Goal: Navigation & Orientation: Find specific page/section

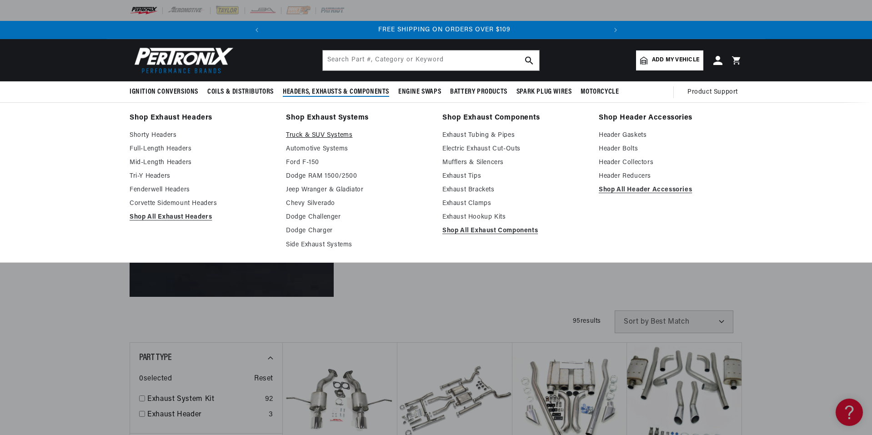
scroll to position [0, 340]
click at [327, 136] on link "Truck & SUV Systems" at bounding box center [358, 135] width 144 height 11
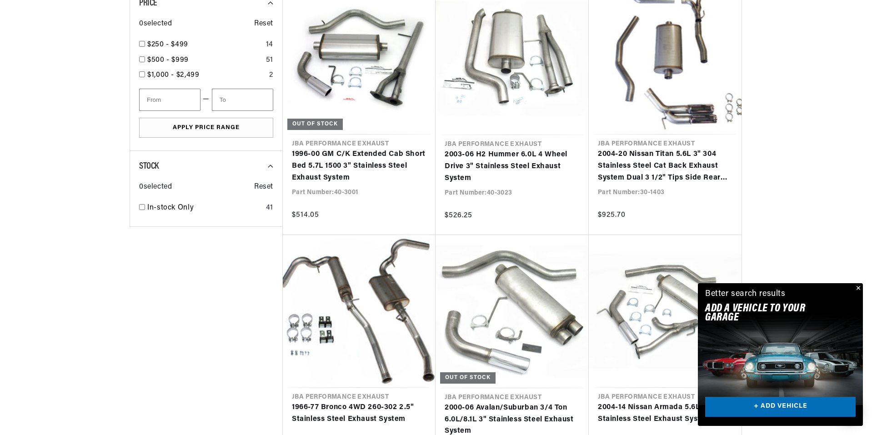
scroll to position [0, 340]
click at [858, 289] on button "Close" at bounding box center [857, 288] width 11 height 11
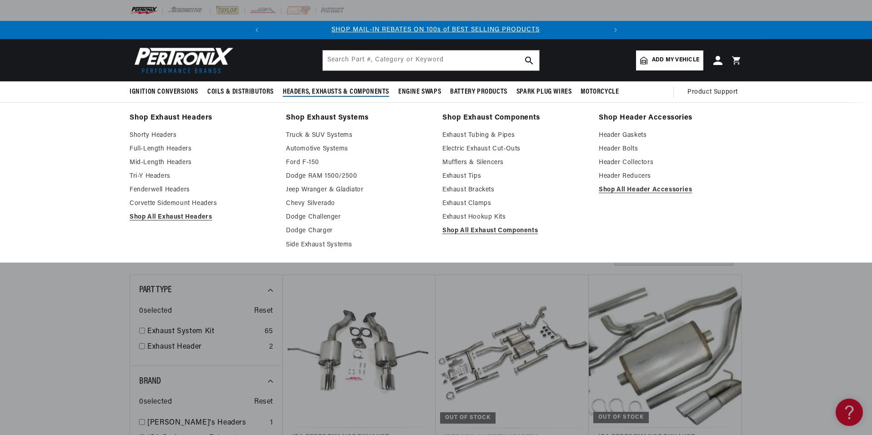
scroll to position [0, 0]
click at [315, 201] on link "Chevy Silverado" at bounding box center [358, 203] width 144 height 11
